Goal: Task Accomplishment & Management: Use online tool/utility

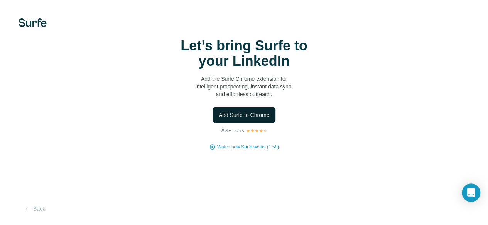
click at [219, 119] on span "Add Surfe to Chrome" at bounding box center [244, 115] width 51 height 8
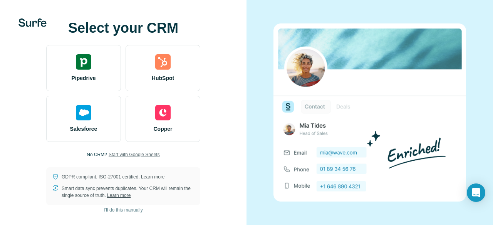
click at [120, 158] on span "Start with Google Sheets" at bounding box center [134, 154] width 51 height 7
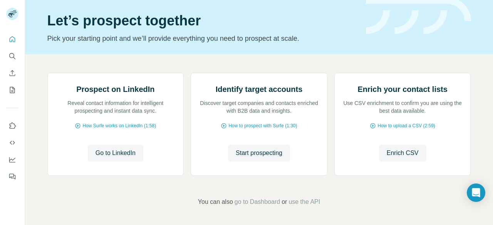
scroll to position [99, 0]
click at [130, 152] on span "Go to LinkedIn" at bounding box center [116, 153] width 40 height 9
